Goal: Task Accomplishment & Management: Use online tool/utility

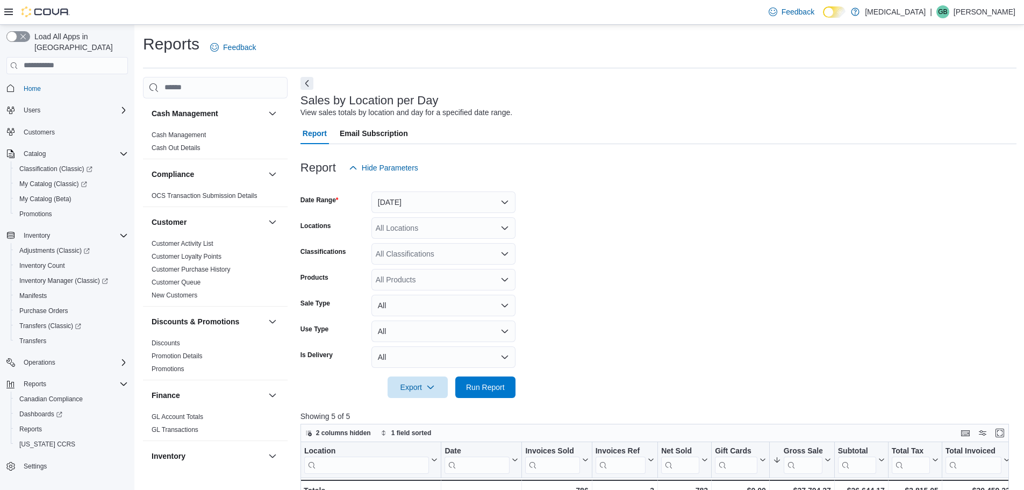
scroll to position [215, 0]
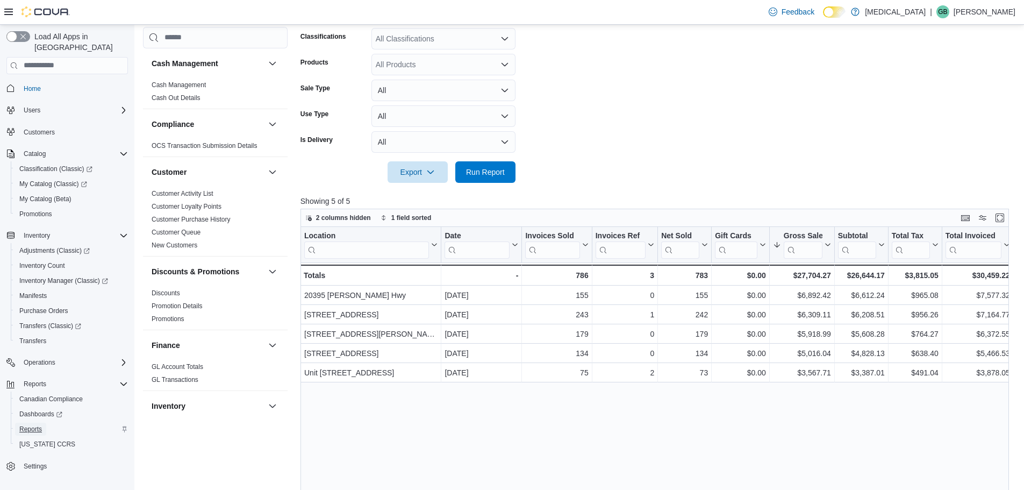
click at [30, 425] on span "Reports" at bounding box center [30, 429] width 23 height 9
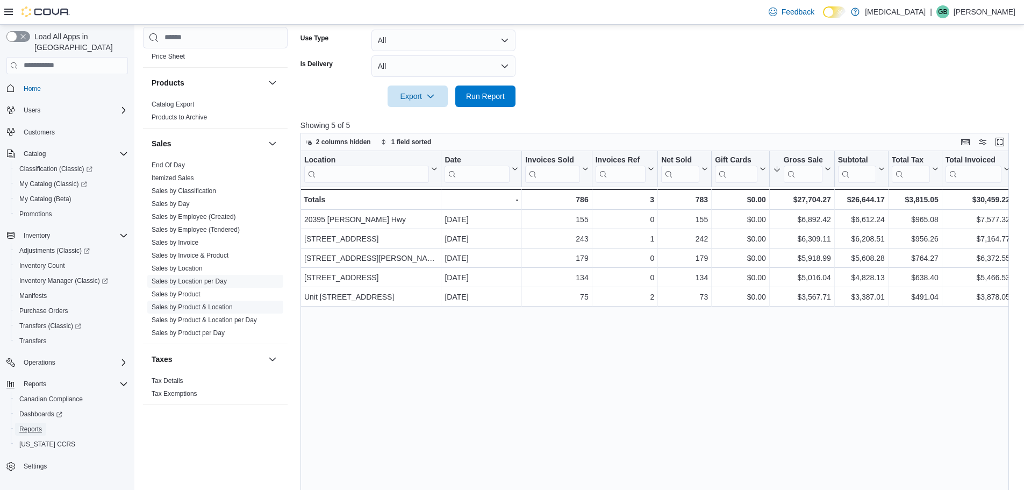
scroll to position [334, 0]
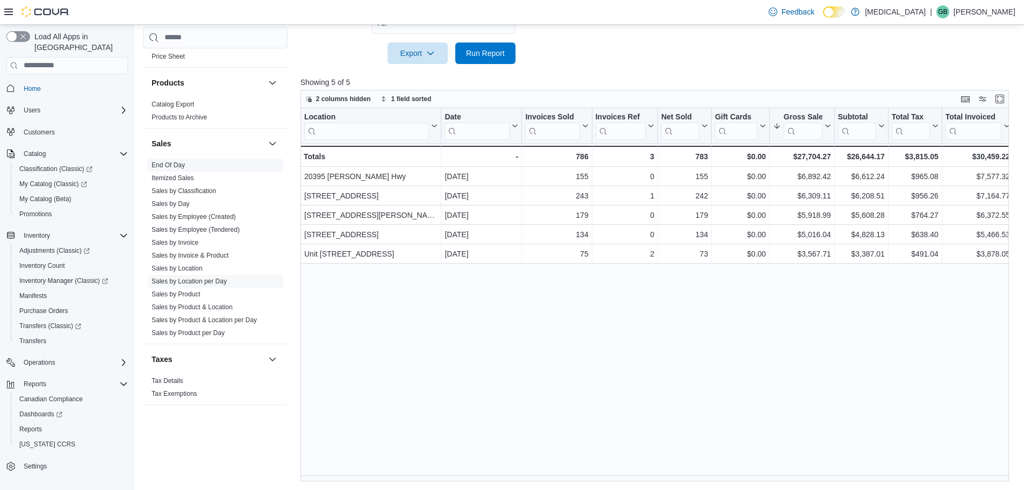
click at [173, 167] on link "End Of Day" at bounding box center [168, 165] width 33 height 8
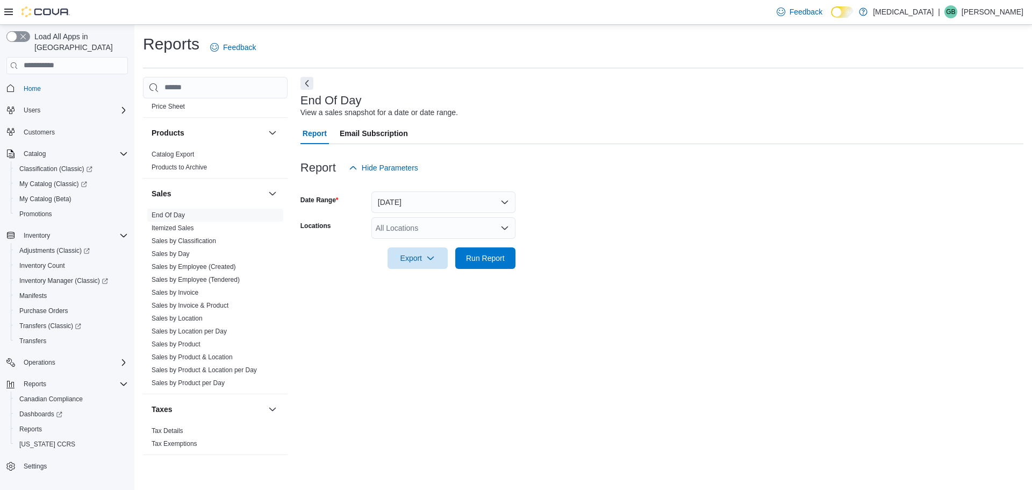
click at [423, 229] on div "All Locations" at bounding box center [444, 228] width 144 height 22
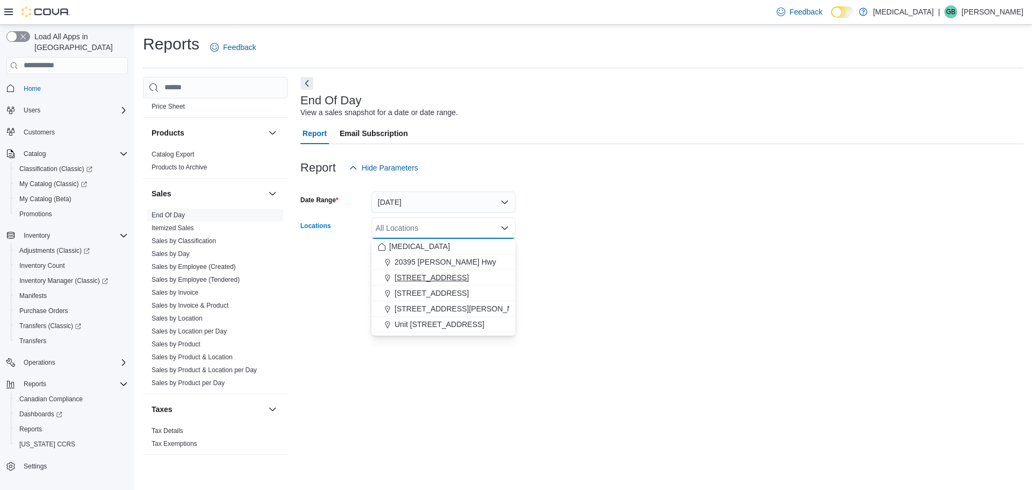
click at [434, 283] on button "[STREET_ADDRESS]" at bounding box center [444, 278] width 144 height 16
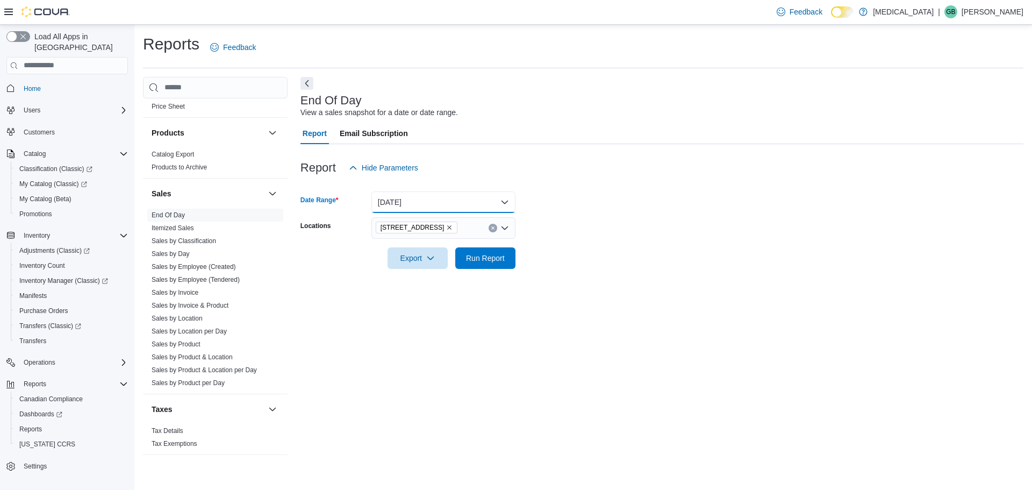
click at [410, 199] on button "[DATE]" at bounding box center [444, 202] width 144 height 22
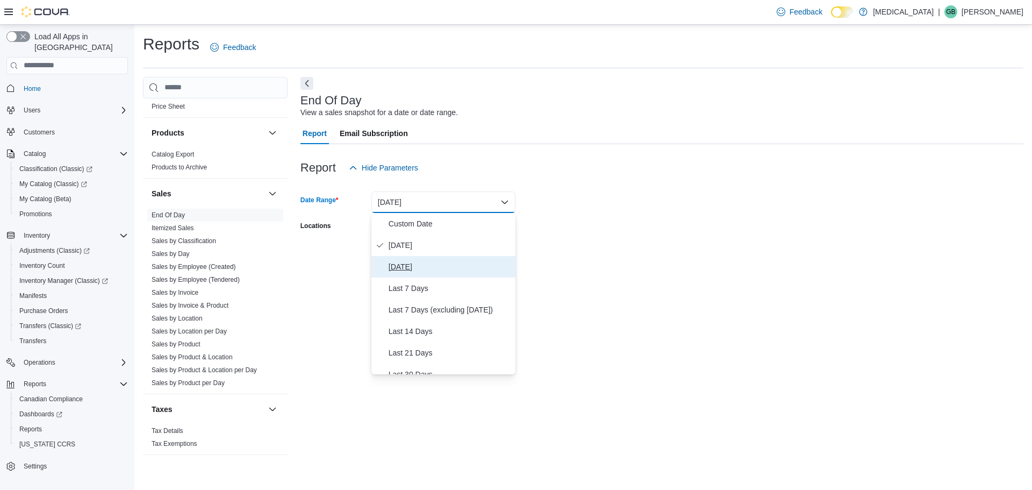
click at [411, 268] on span "[DATE]" at bounding box center [450, 266] width 123 height 13
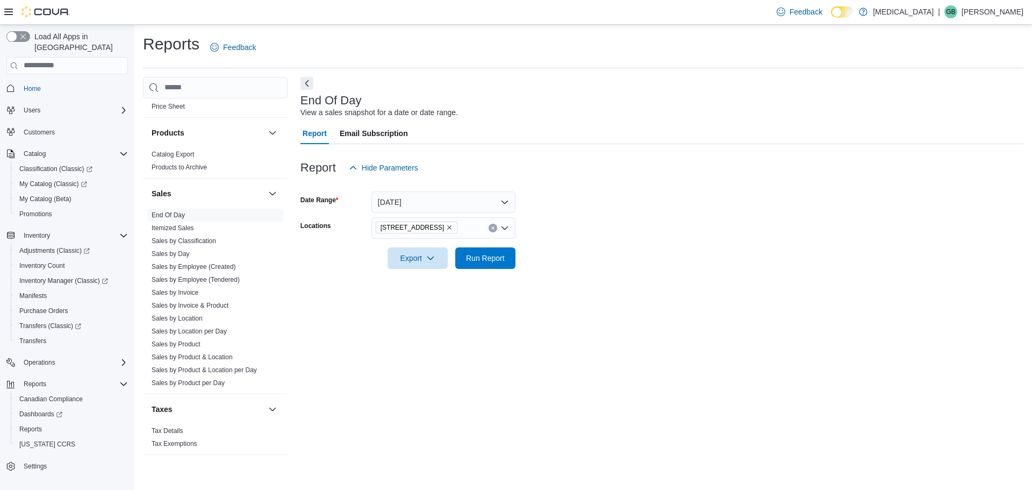
click at [340, 261] on div "Export Run Report" at bounding box center [408, 258] width 215 height 22
click at [441, 263] on button "Export" at bounding box center [418, 258] width 60 height 22
click at [424, 302] on span "Export to Pdf" at bounding box center [419, 301] width 48 height 9
